Goal: Find specific page/section: Find specific page/section

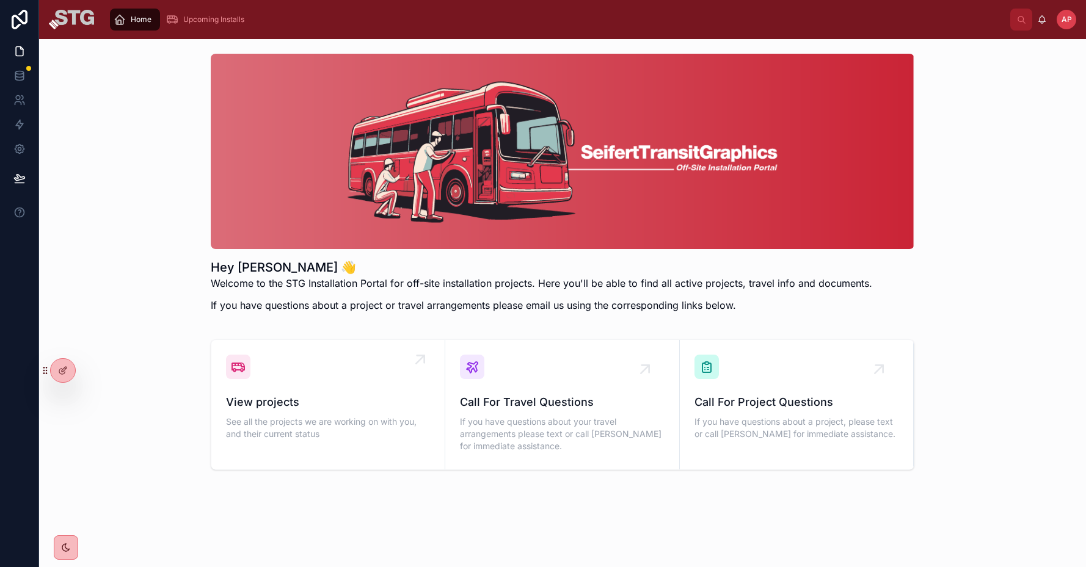
click at [316, 388] on div "View projects See all the projects we are working on with you, and their curren…" at bounding box center [328, 399] width 204 height 88
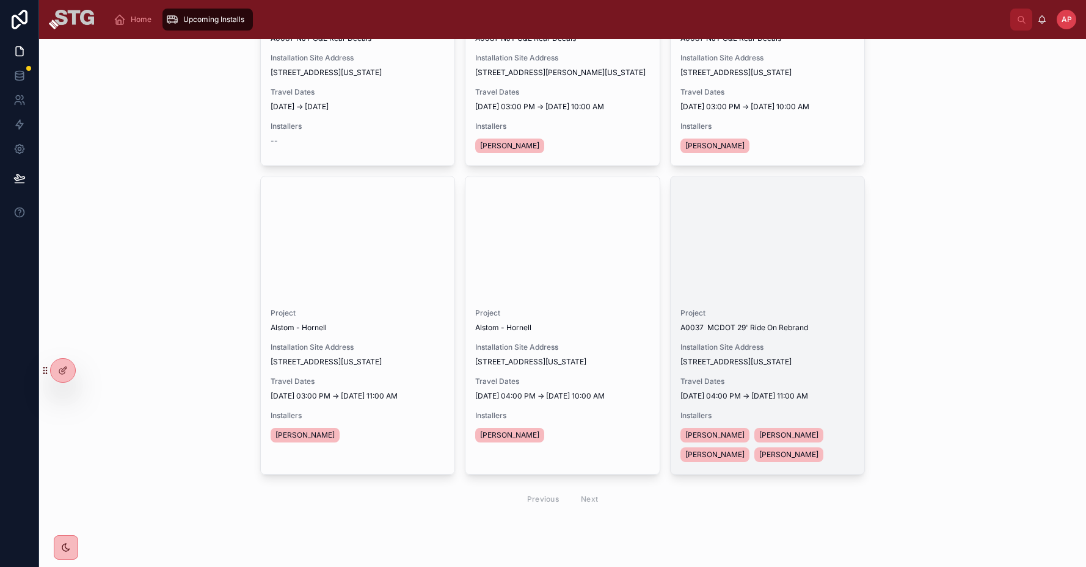
scroll to position [202, 0]
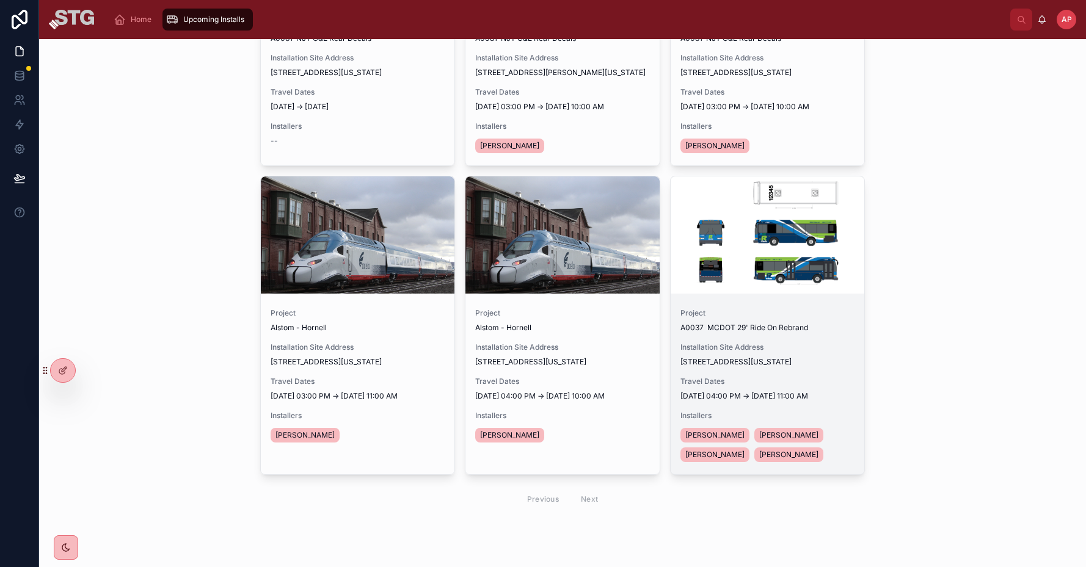
click at [792, 346] on div "Project A0037 MCDOT 29' Ride On Rebrand Installation Site Address [STREET_ADDRE…" at bounding box center [768, 387] width 194 height 176
